Goal: Task Accomplishment & Management: Complete application form

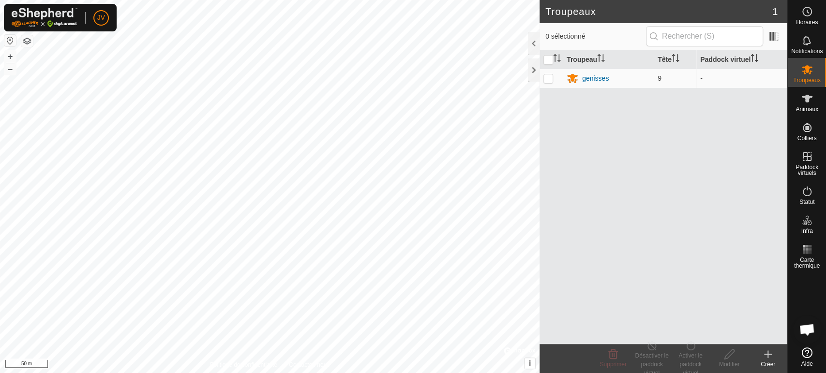
click at [592, 165] on div "Troupeaux 1 0 sélectionné Troupeau Tête Paddock virtuel genisses 9 - Supprimer …" at bounding box center [393, 186] width 787 height 373
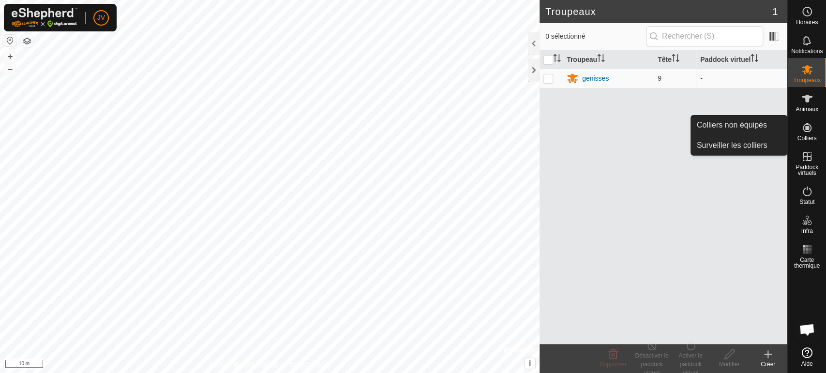
click at [803, 126] on icon at bounding box center [806, 127] width 9 height 9
click at [754, 122] on link "Colliers non équipés" at bounding box center [739, 125] width 96 height 19
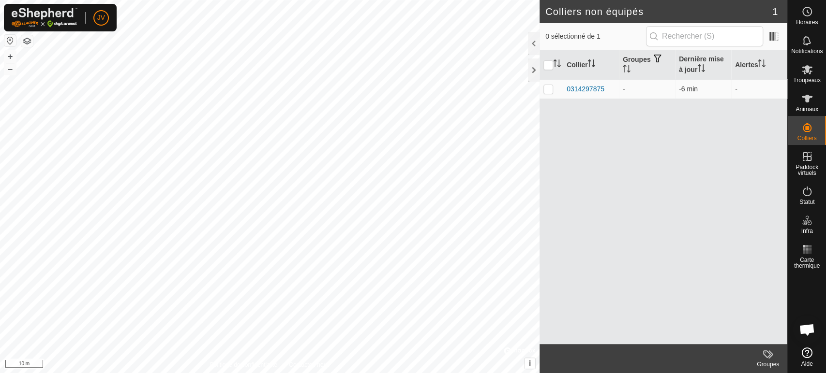
click at [544, 90] on p-checkbox at bounding box center [548, 89] width 10 height 8
checkbox input "true"
click at [582, 86] on div "0314297875" at bounding box center [585, 89] width 38 height 10
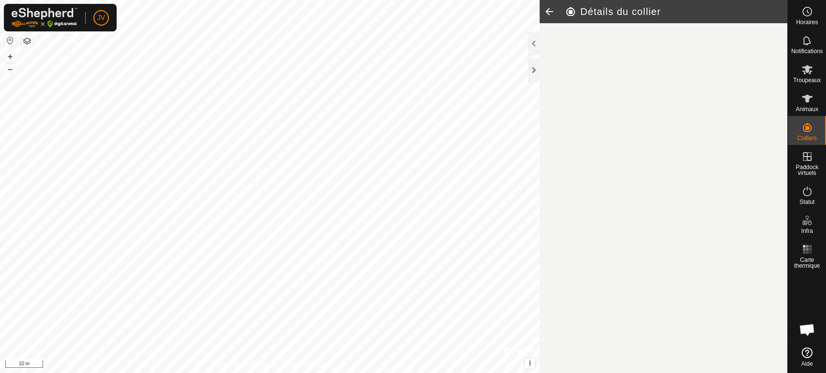
click at [582, 86] on article "Détails du collier" at bounding box center [663, 186] width 248 height 373
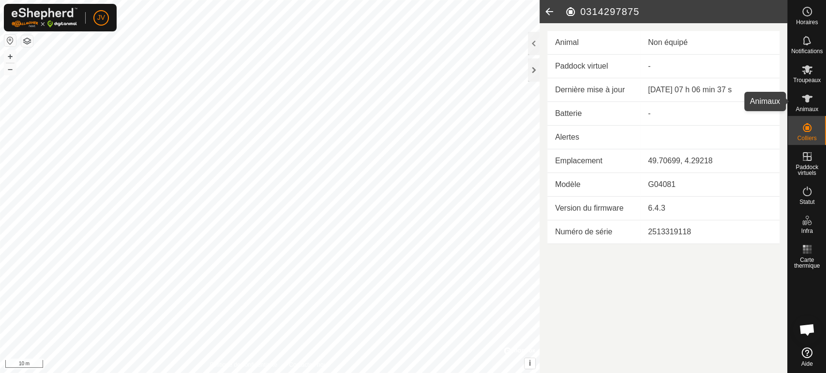
click at [805, 104] on icon at bounding box center [807, 99] width 12 height 12
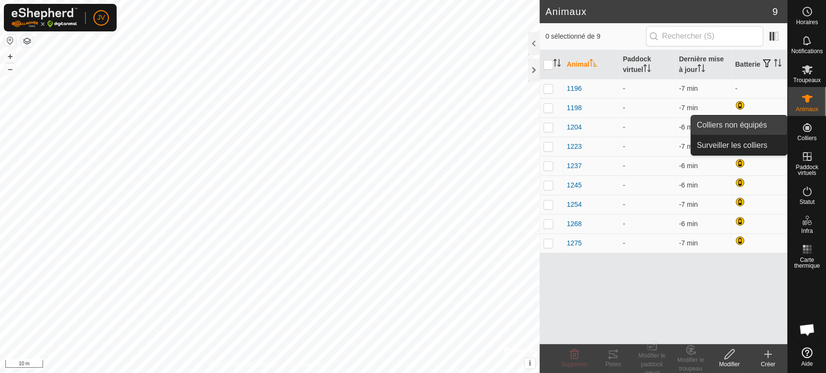
click at [752, 126] on link "Colliers non équipés" at bounding box center [739, 125] width 96 height 19
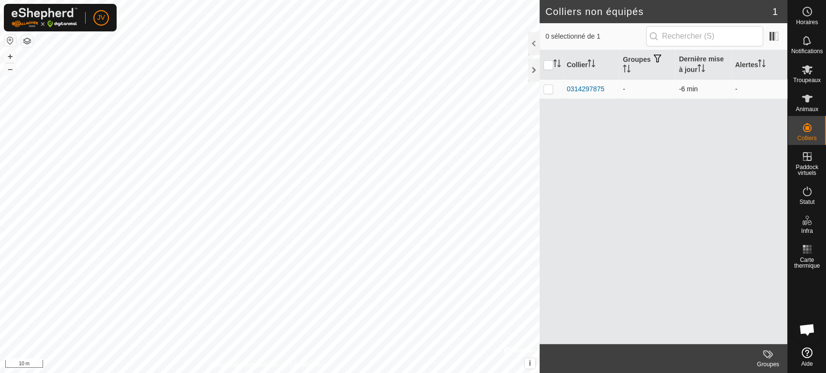
click at [551, 88] on p-checkbox at bounding box center [548, 89] width 10 height 8
checkbox input "true"
click at [811, 102] on icon at bounding box center [807, 99] width 12 height 12
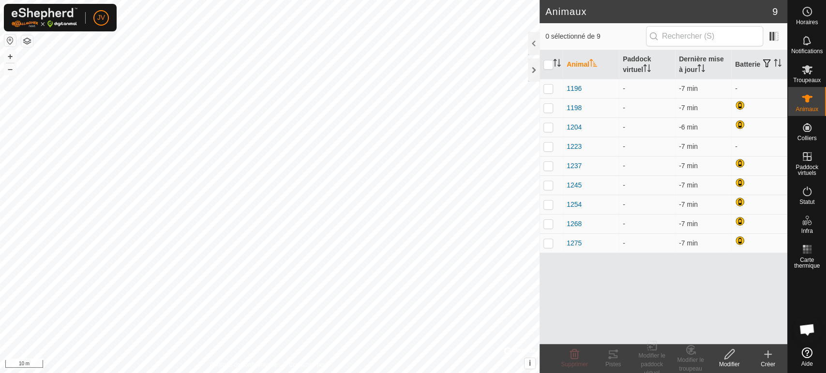
click at [766, 359] on icon at bounding box center [768, 355] width 12 height 12
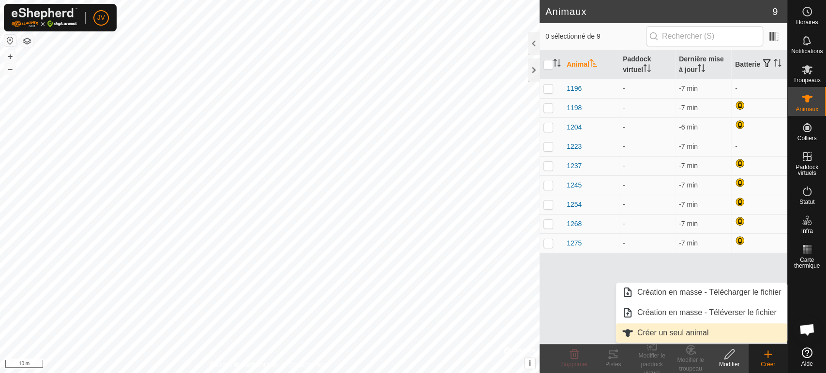
click at [694, 329] on link "Créer un seul animal" at bounding box center [701, 333] width 171 height 19
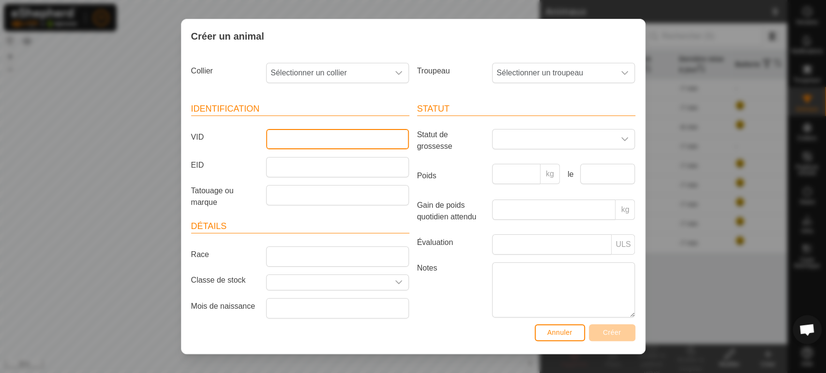
click at [368, 137] on input "VID" at bounding box center [337, 139] width 143 height 20
type input "1313"
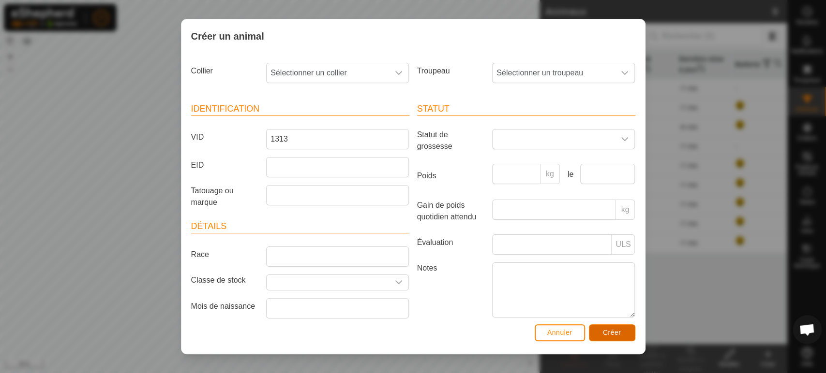
click at [609, 335] on span "Créer" at bounding box center [612, 333] width 18 height 8
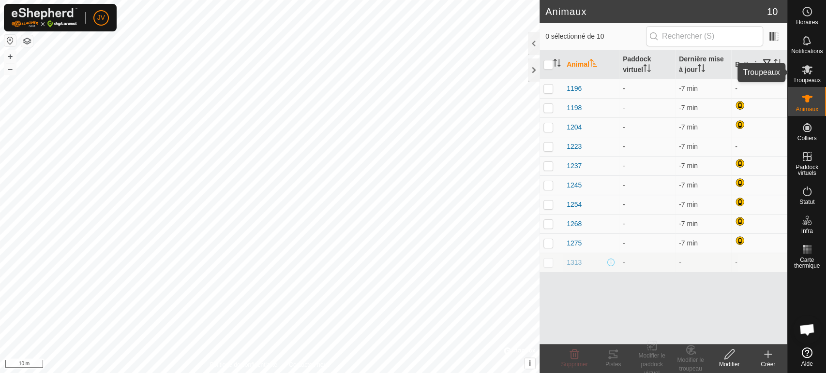
click at [815, 71] on div "Troupeaux" at bounding box center [806, 72] width 38 height 29
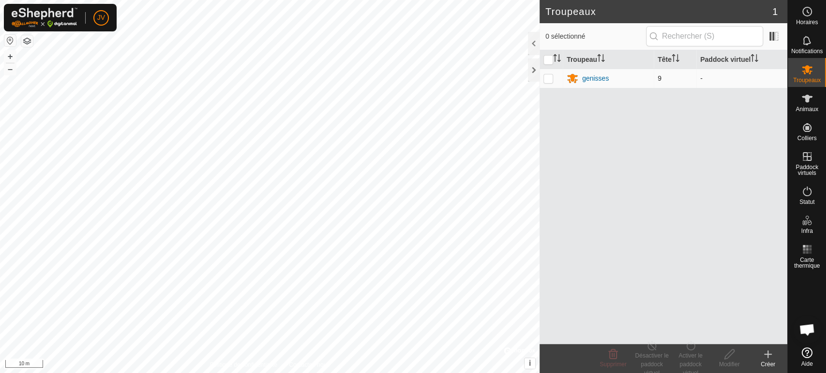
click at [546, 79] on p-checkbox at bounding box center [548, 78] width 10 height 8
checkbox input "true"
click at [592, 80] on div "genisses" at bounding box center [595, 79] width 27 height 10
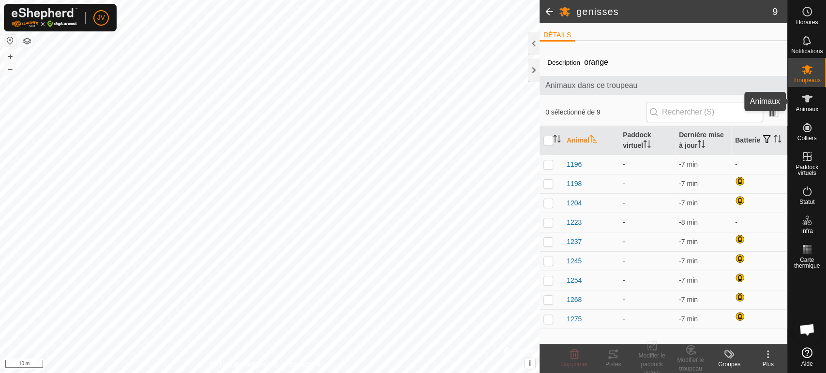
click at [804, 102] on icon at bounding box center [807, 99] width 12 height 12
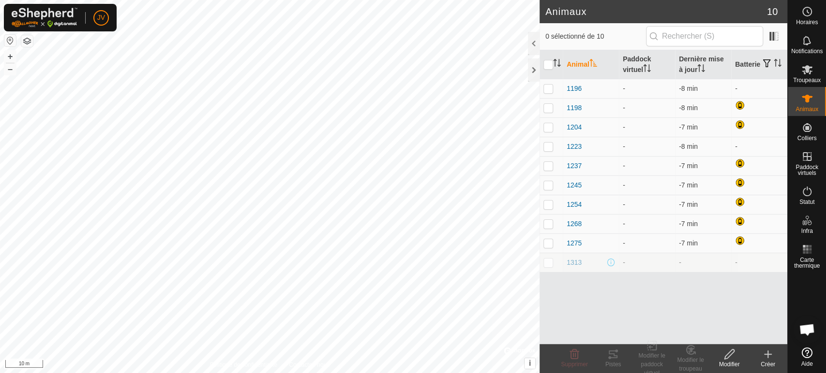
click at [549, 265] on p-checkbox at bounding box center [548, 263] width 10 height 8
checkbox input "true"
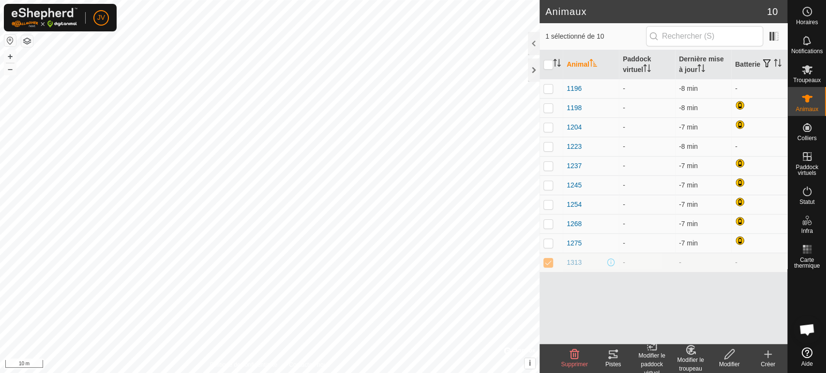
click at [689, 353] on icon at bounding box center [688, 352] width 2 height 3
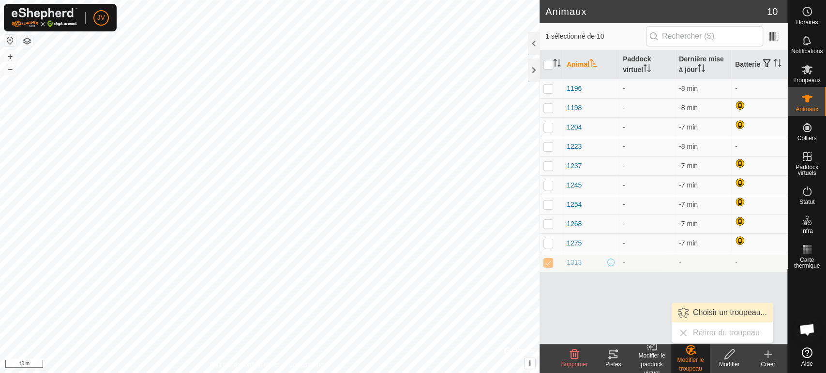
click at [719, 313] on link "Choisir un troupeau..." at bounding box center [721, 312] width 101 height 19
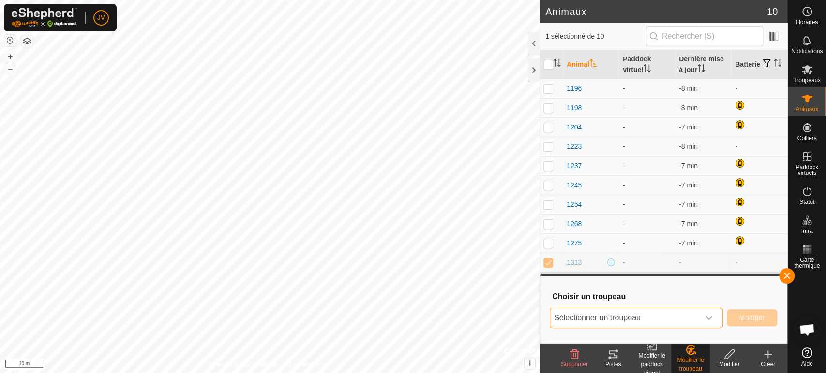
click at [667, 316] on span "Sélectionner un troupeau" at bounding box center [624, 318] width 149 height 19
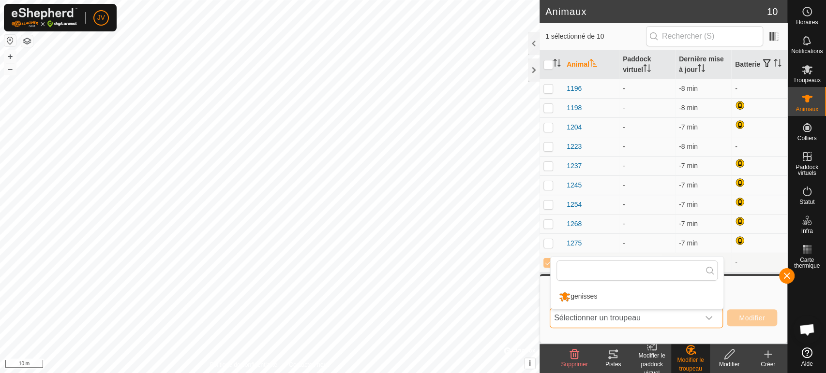
click at [675, 319] on span "Sélectionner un troupeau" at bounding box center [624, 318] width 149 height 19
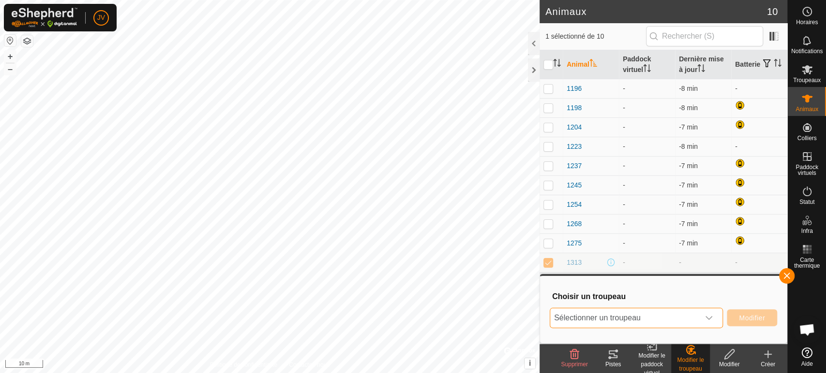
click at [675, 319] on span "Sélectionner un troupeau" at bounding box center [624, 318] width 149 height 19
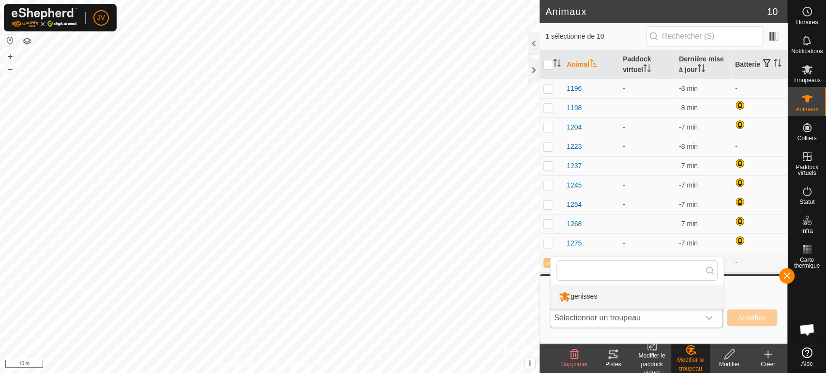
click at [588, 296] on li "genisses" at bounding box center [636, 297] width 173 height 24
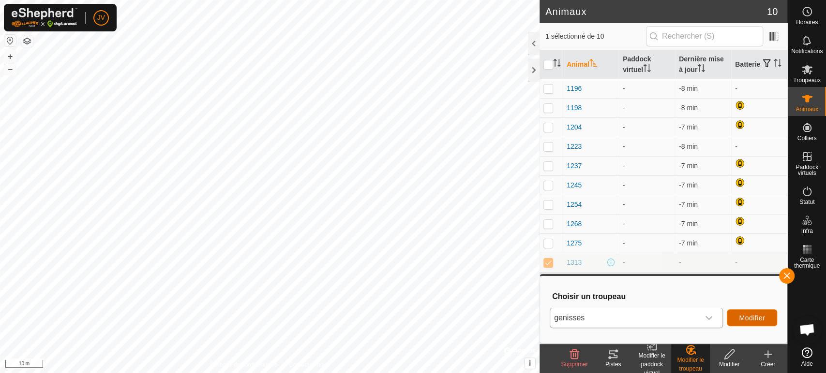
click at [754, 316] on span "Modifier" at bounding box center [752, 318] width 26 height 8
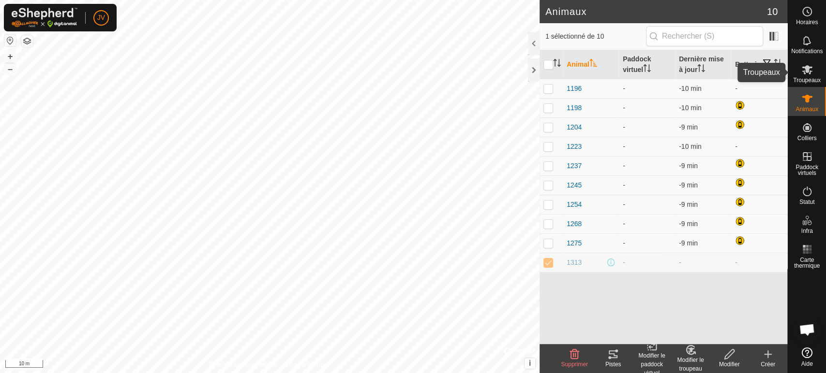
click at [809, 73] on icon at bounding box center [806, 69] width 11 height 9
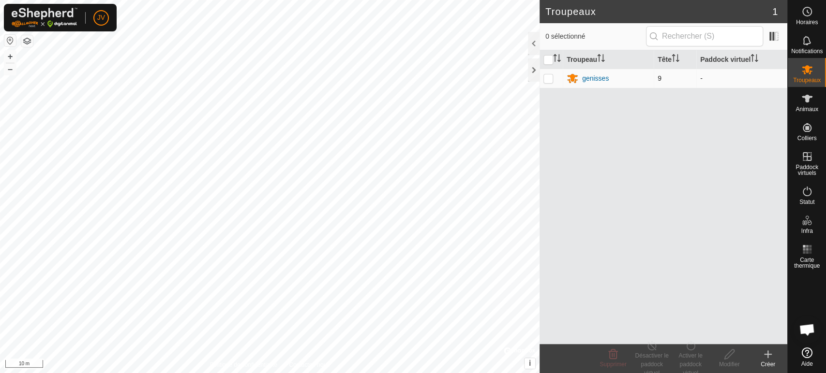
click at [549, 80] on p-checkbox at bounding box center [548, 78] width 10 height 8
checkbox input "true"
click at [598, 79] on div "genisses" at bounding box center [595, 79] width 27 height 10
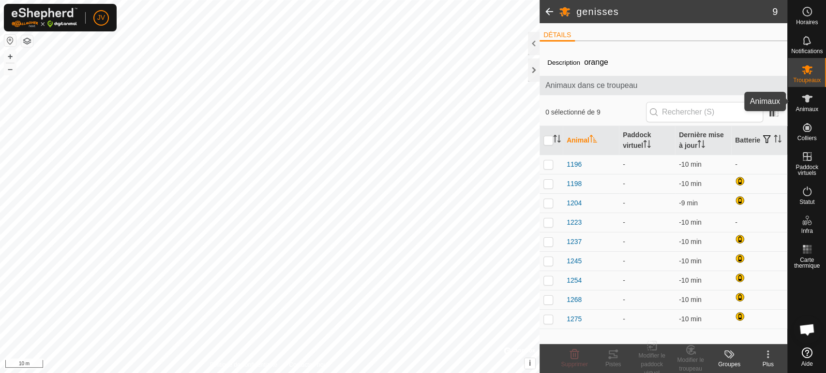
click at [806, 105] on es-animals-svg-icon at bounding box center [806, 98] width 17 height 15
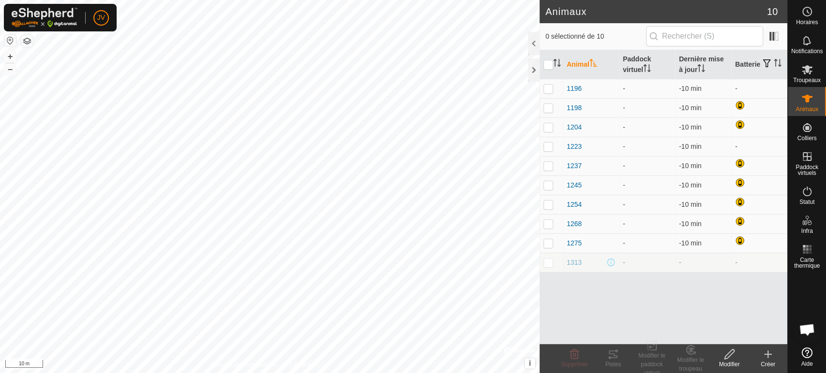
click at [548, 263] on p-checkbox at bounding box center [548, 263] width 10 height 8
checkbox input "true"
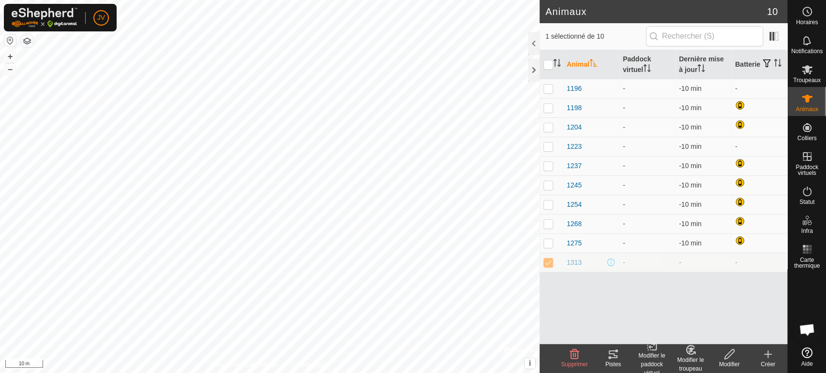
click at [689, 356] on div "Modifier le troupeau" at bounding box center [690, 364] width 39 height 17
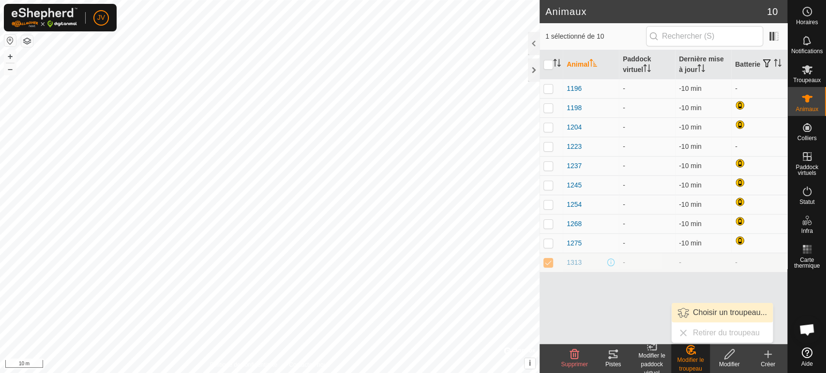
click at [709, 315] on link "Choisir un troupeau..." at bounding box center [721, 312] width 101 height 19
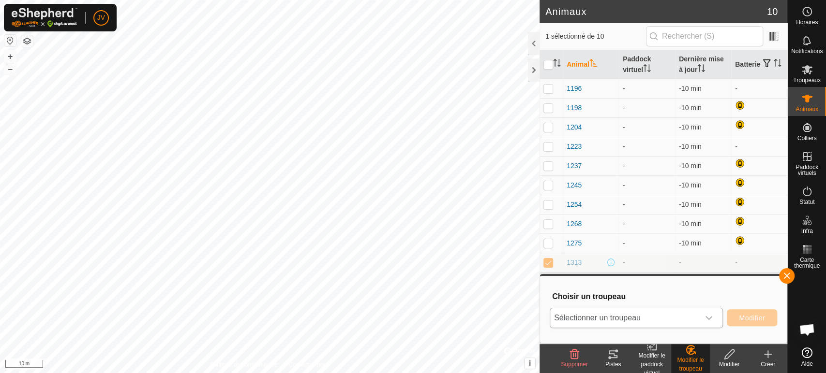
click at [681, 324] on span "Sélectionner un troupeau" at bounding box center [624, 318] width 149 height 19
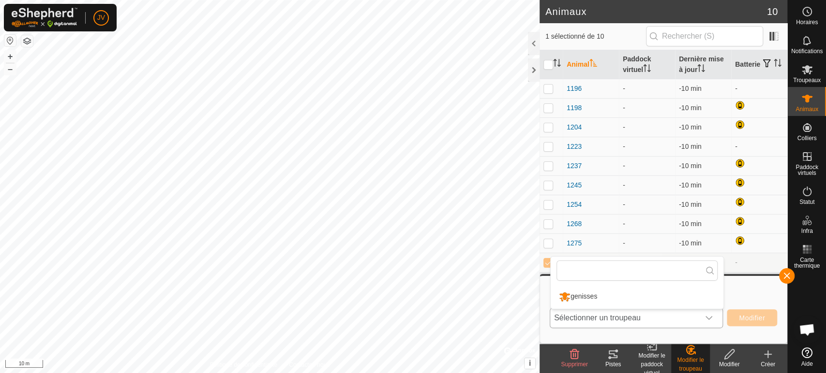
click at [590, 293] on li "genisses" at bounding box center [636, 297] width 173 height 24
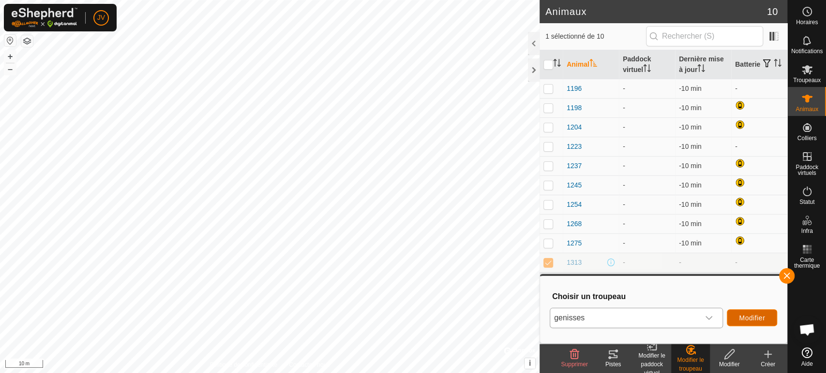
click at [742, 314] on span "Modifier" at bounding box center [752, 318] width 26 height 8
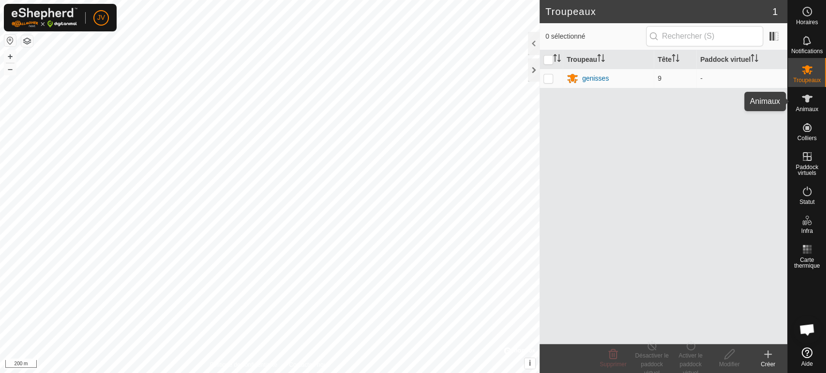
click at [805, 97] on icon at bounding box center [806, 99] width 11 height 8
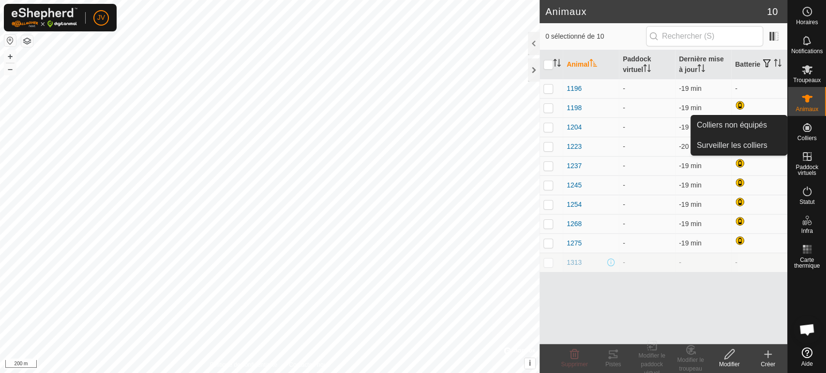
click at [805, 130] on icon at bounding box center [806, 127] width 9 height 9
click at [733, 124] on link "Colliers non équipés" at bounding box center [739, 125] width 96 height 19
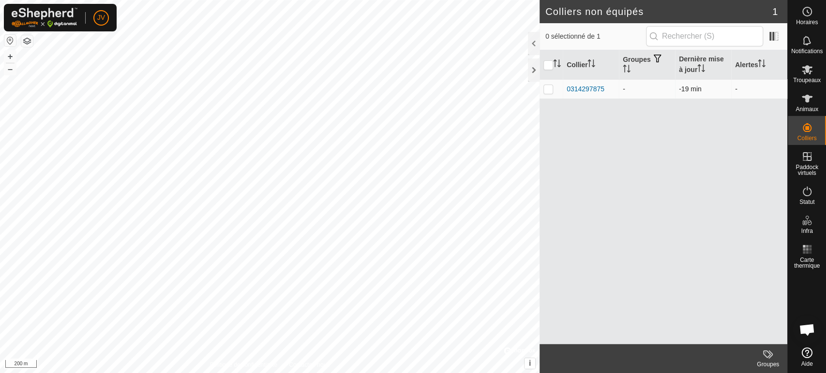
click at [548, 89] on p-checkbox at bounding box center [548, 89] width 10 height 8
checkbox input "true"
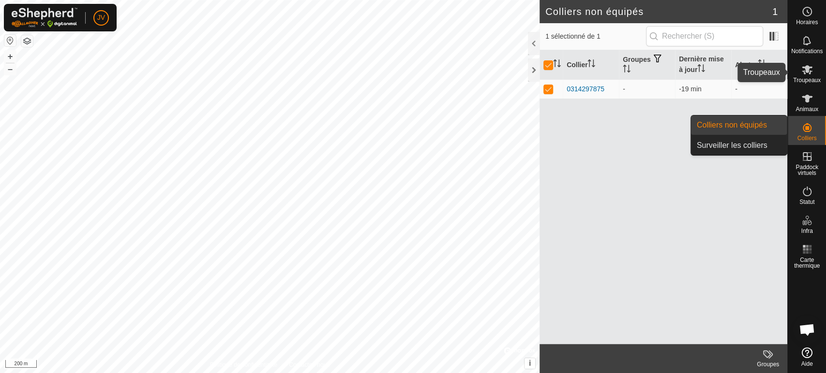
click at [801, 71] on icon at bounding box center [807, 70] width 12 height 12
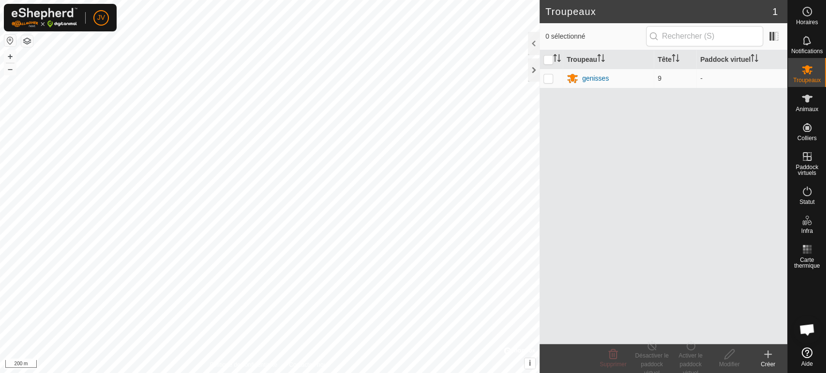
click at [766, 357] on icon at bounding box center [768, 355] width 12 height 12
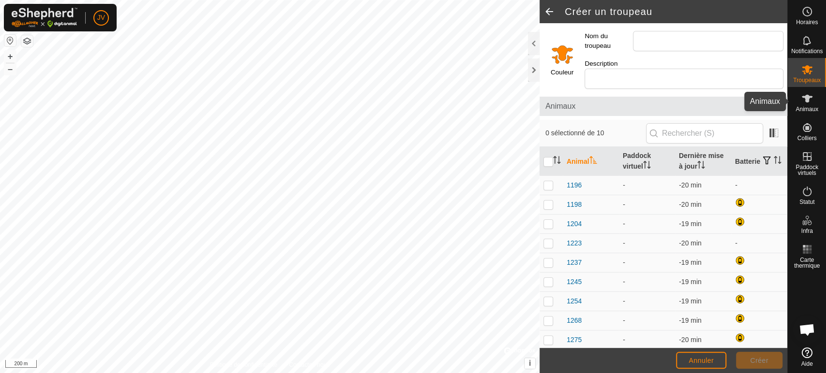
click at [805, 101] on icon at bounding box center [806, 99] width 11 height 8
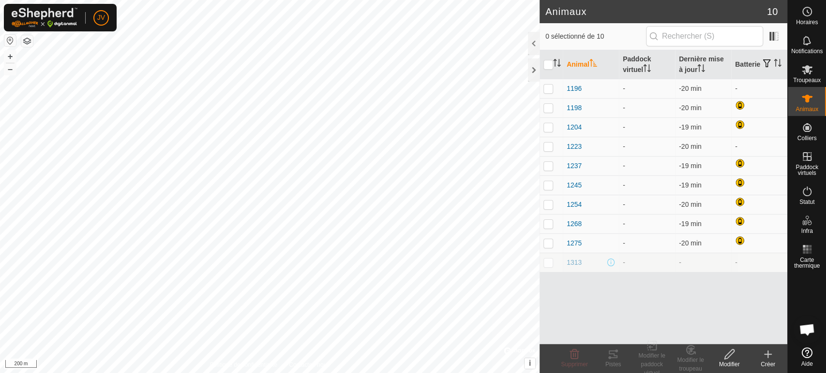
click at [548, 266] on p-checkbox at bounding box center [548, 263] width 10 height 8
checkbox input "true"
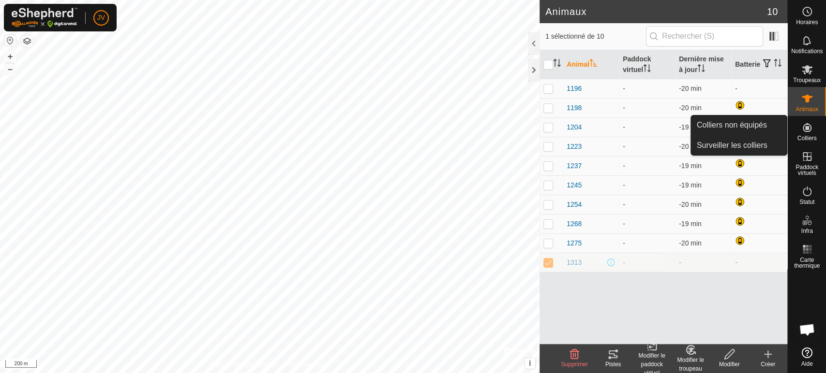
click at [805, 128] on icon at bounding box center [806, 127] width 9 height 9
click at [742, 122] on link "Colliers non équipés" at bounding box center [739, 125] width 96 height 19
